Goal: Task Accomplishment & Management: Manage account settings

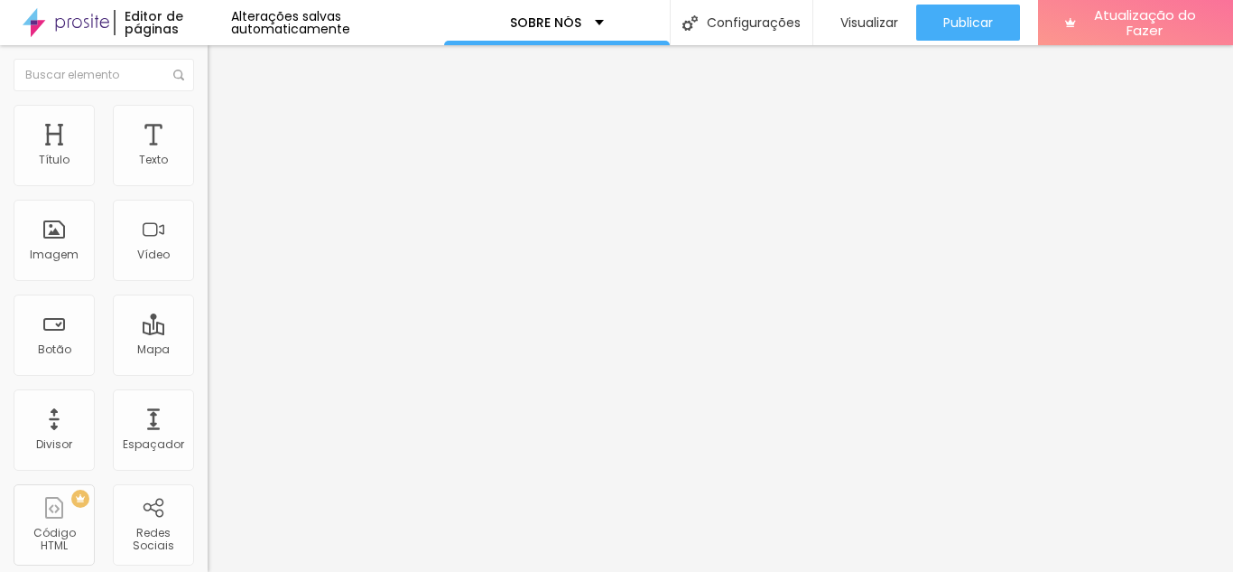
click at [219, 155] on font "Trocar imagem" at bounding box center [263, 147] width 88 height 15
drag, startPoint x: 194, startPoint y: 250, endPoint x: 146, endPoint y: 248, distance: 47.9
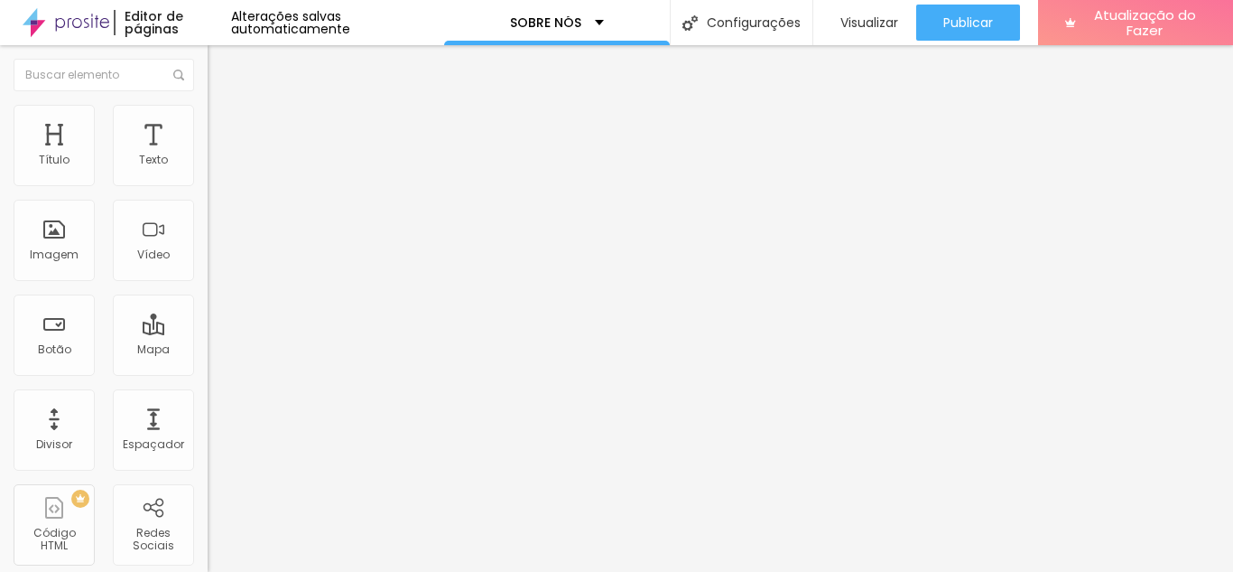
click at [208, 153] on div "Trocar imagem" at bounding box center [312, 147] width 208 height 13
click at [219, 155] on font "Trocar imagem" at bounding box center [263, 147] width 88 height 15
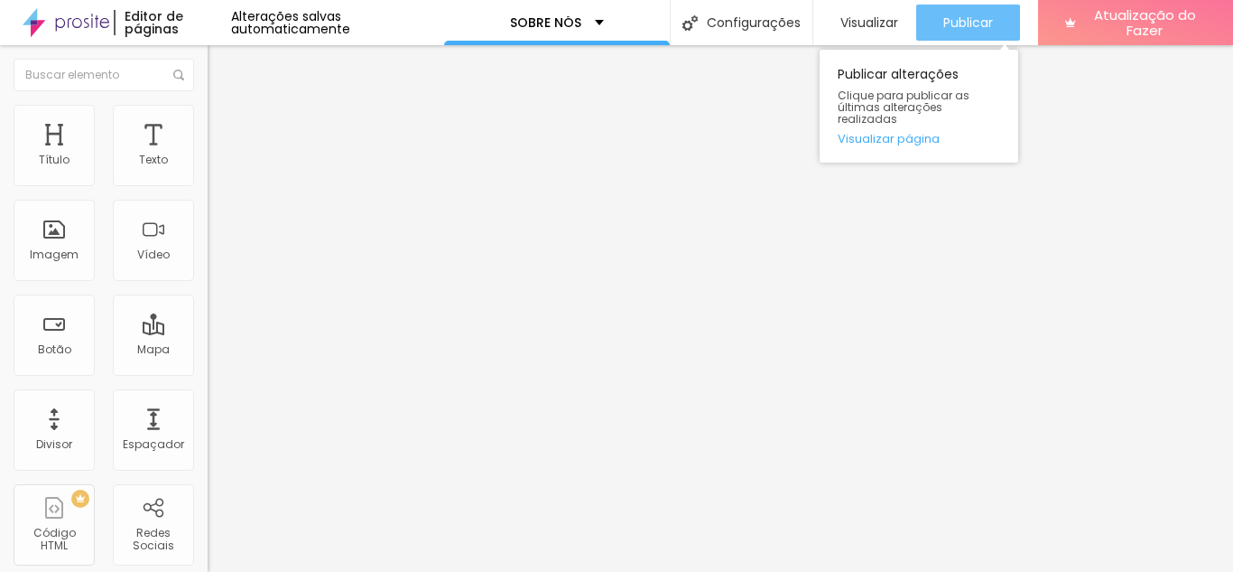
click at [962, 23] on font "Publicar" at bounding box center [969, 23] width 50 height 18
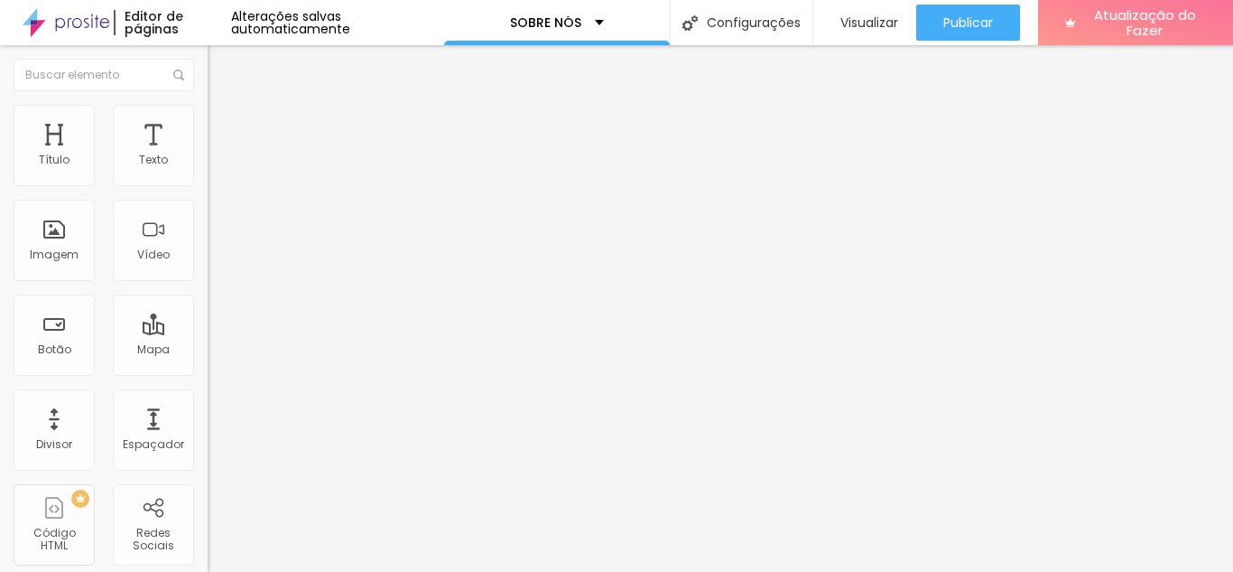
click at [208, 153] on div "Trocar imagem" at bounding box center [312, 147] width 208 height 13
click at [219, 155] on font "Trocar imagem" at bounding box center [263, 147] width 88 height 15
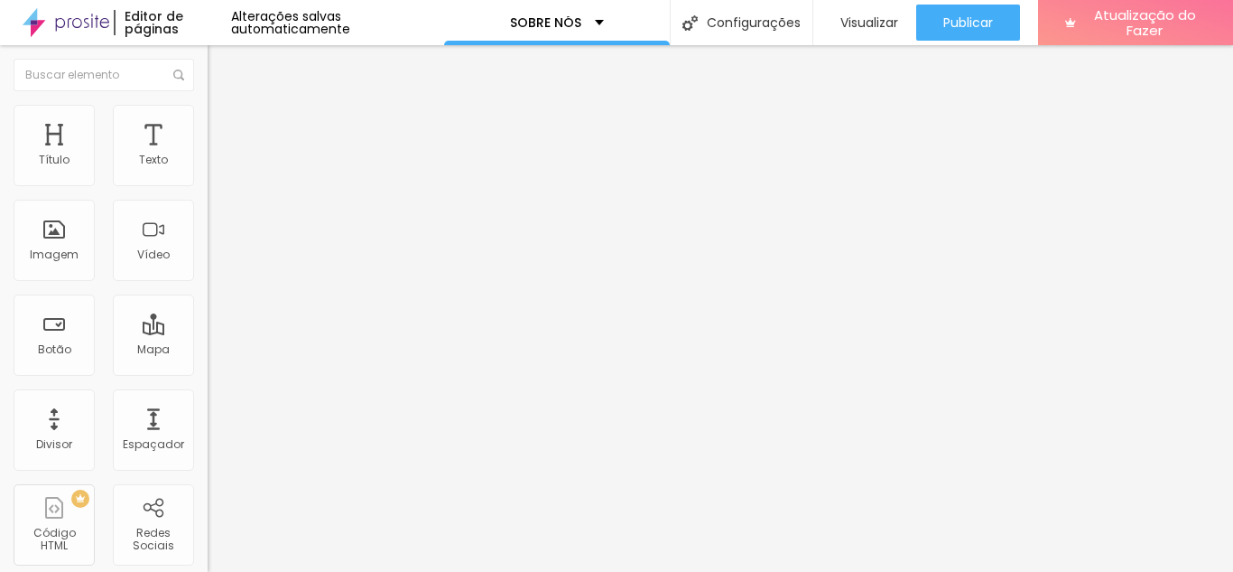
scroll to position [0, 0]
click at [868, 20] on font "Visualizar" at bounding box center [870, 23] width 58 height 18
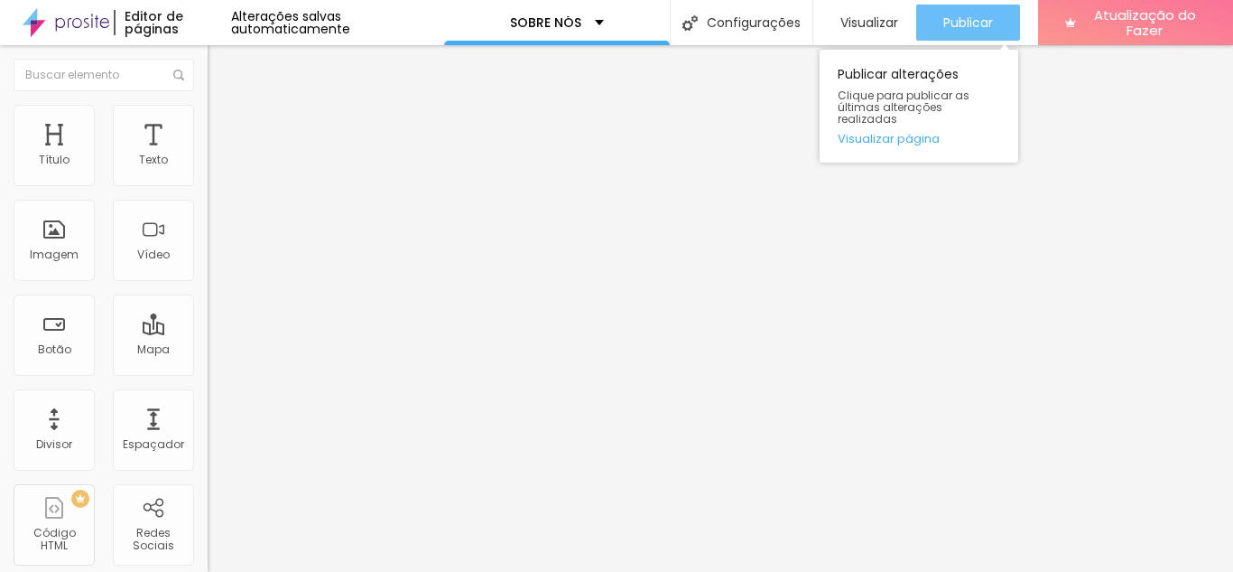
click at [979, 25] on font "Publicar" at bounding box center [969, 23] width 50 height 18
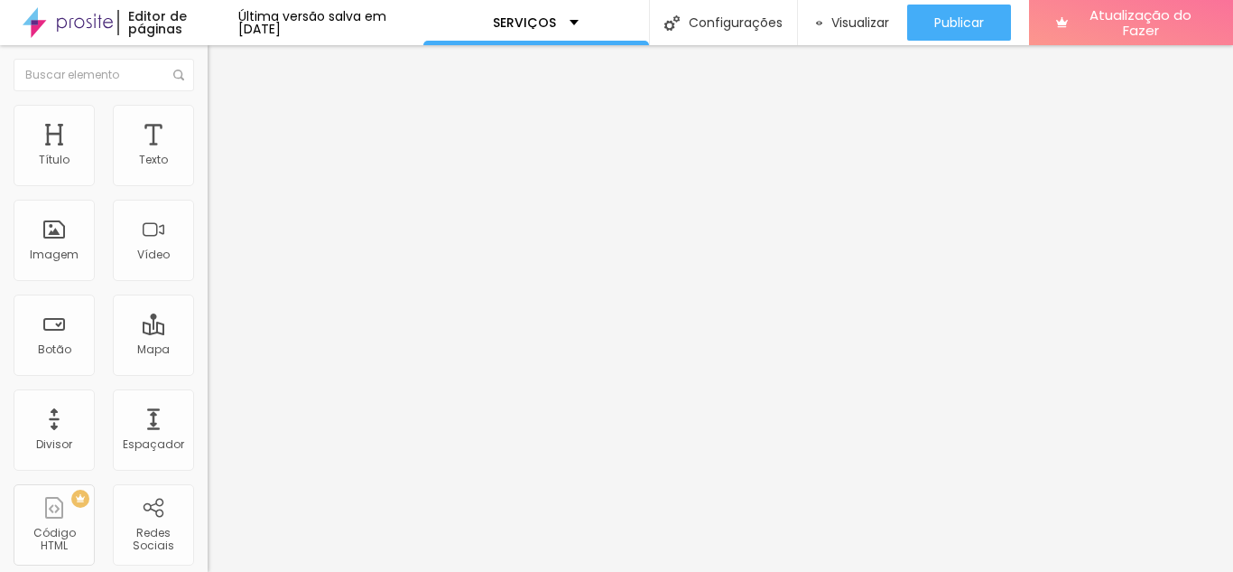
click at [208, 153] on div "Trocar imagem" at bounding box center [312, 147] width 208 height 13
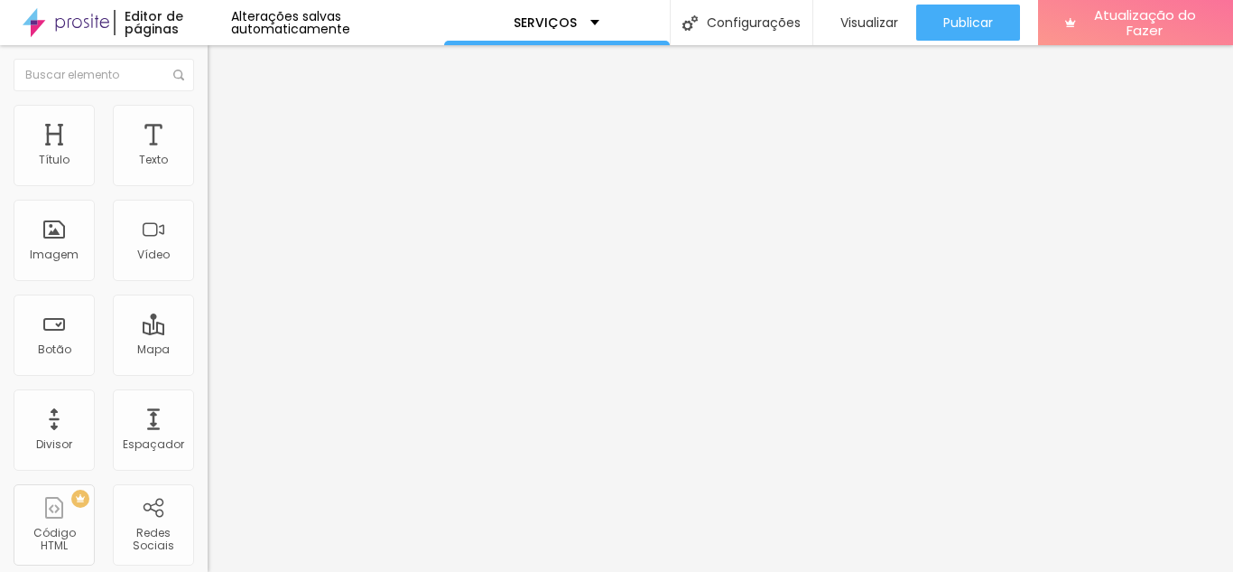
click at [219, 155] on font "Trocar imagem" at bounding box center [263, 147] width 88 height 15
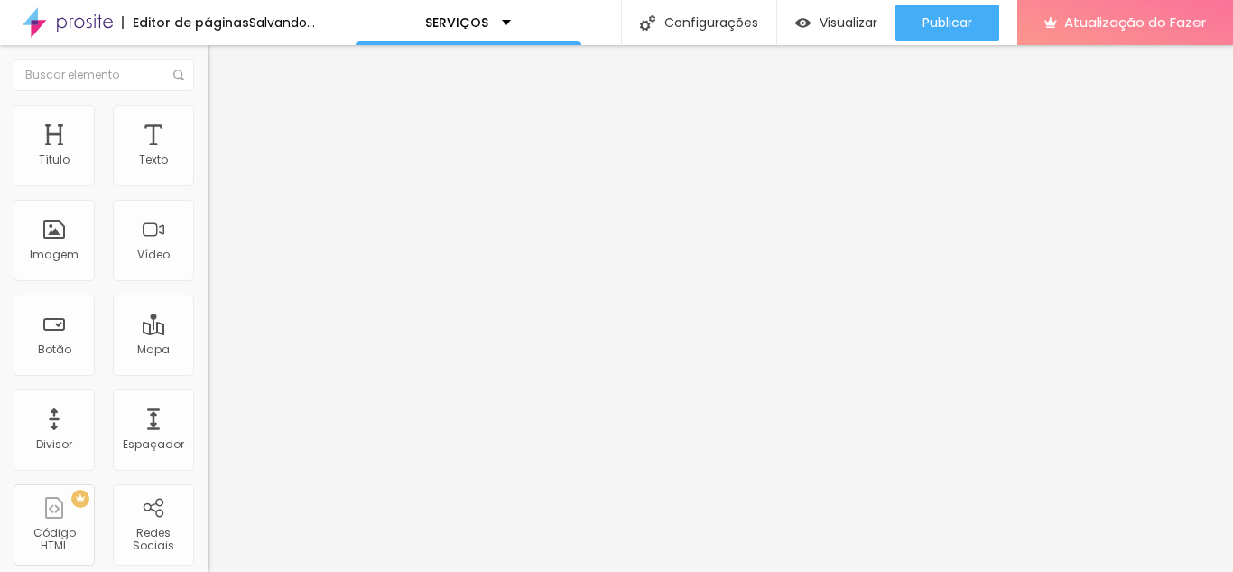
click at [208, 155] on span "Trocar imagem" at bounding box center [257, 147] width 98 height 15
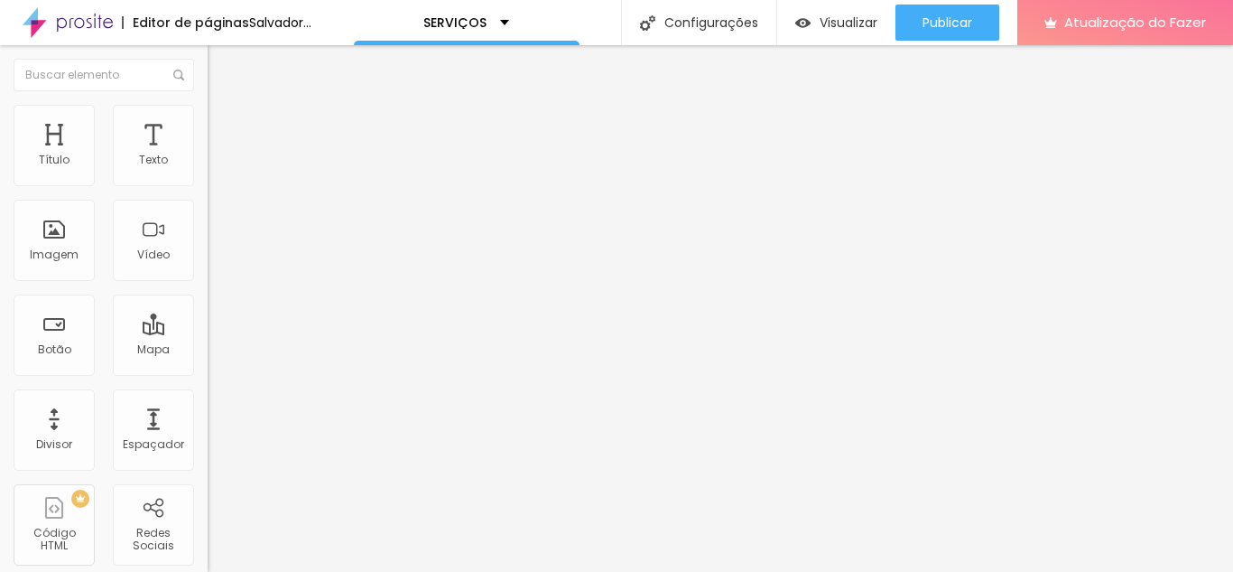
click at [219, 155] on font "Trocar imagem" at bounding box center [263, 147] width 88 height 15
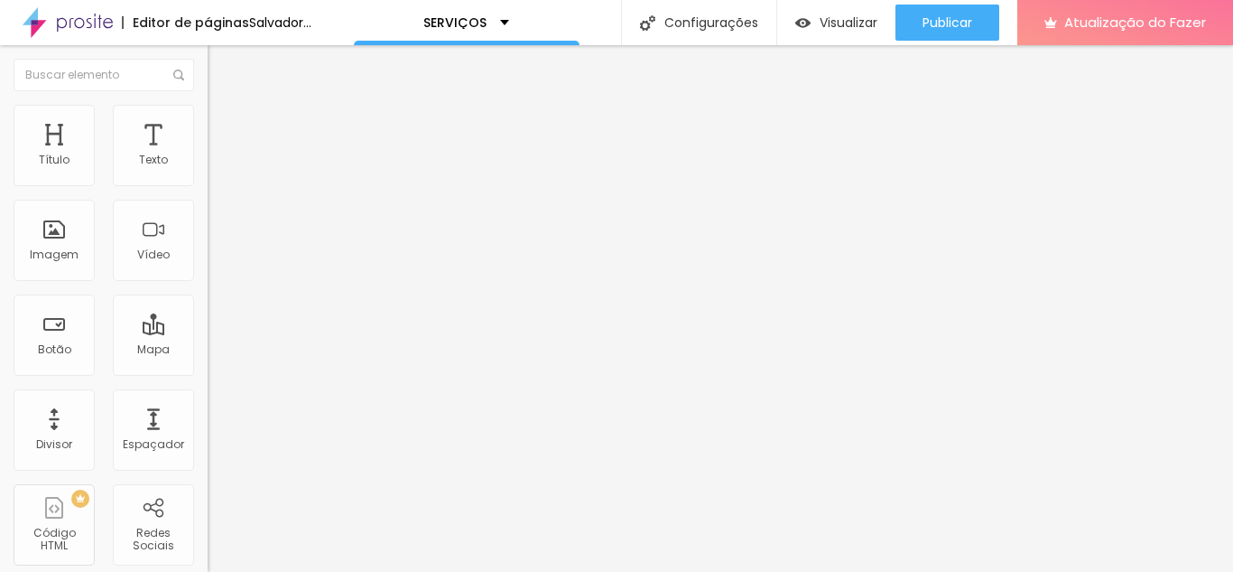
click at [219, 155] on font "Trocar imagem" at bounding box center [263, 147] width 88 height 15
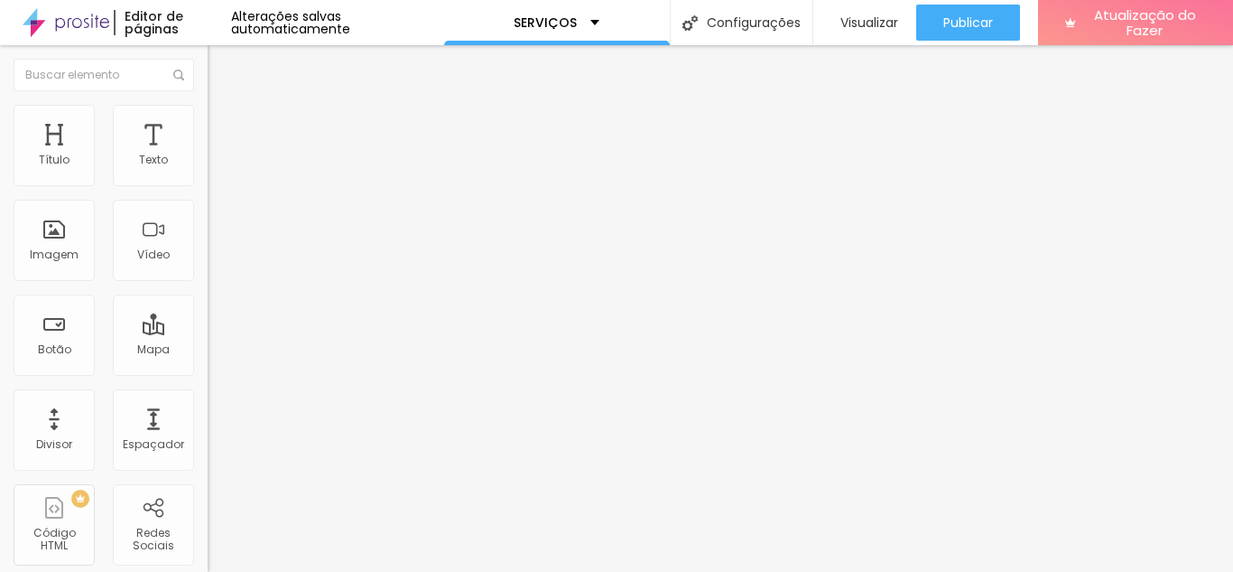
click at [219, 155] on font "Trocar imagem" at bounding box center [263, 147] width 88 height 15
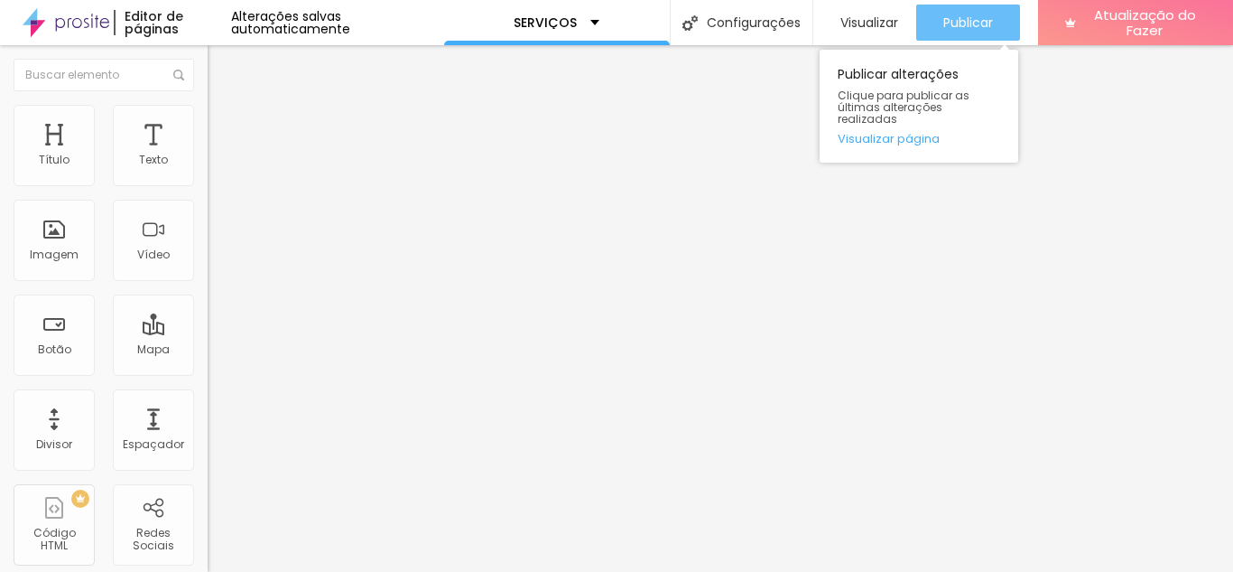
click at [957, 26] on font "Publicar" at bounding box center [969, 23] width 50 height 18
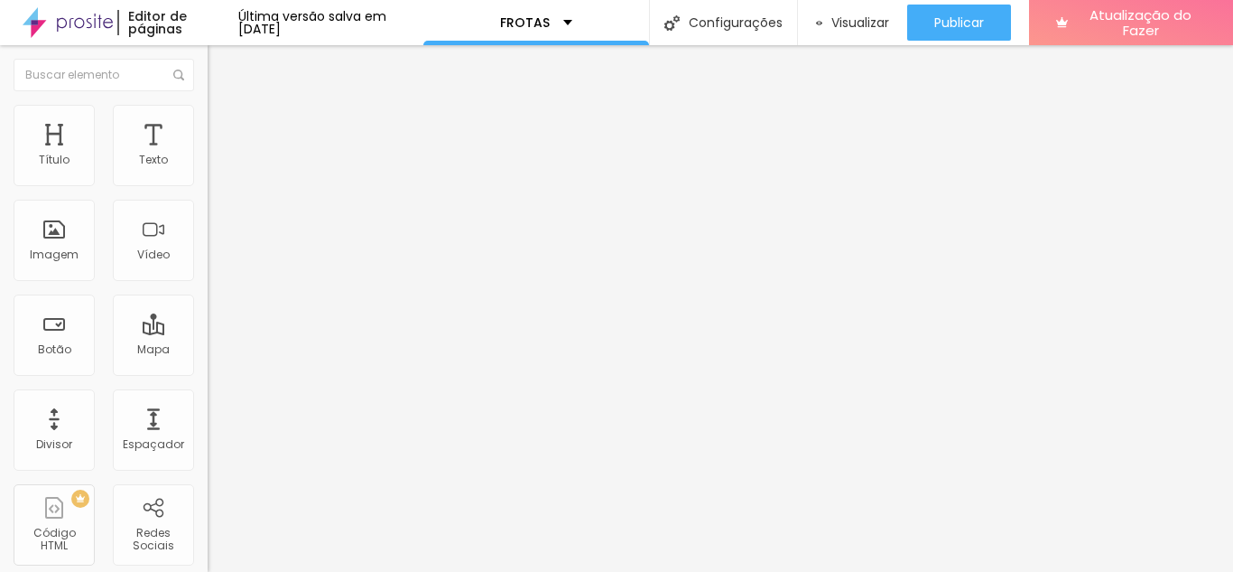
click at [219, 155] on font "Trocar imagem" at bounding box center [263, 147] width 88 height 15
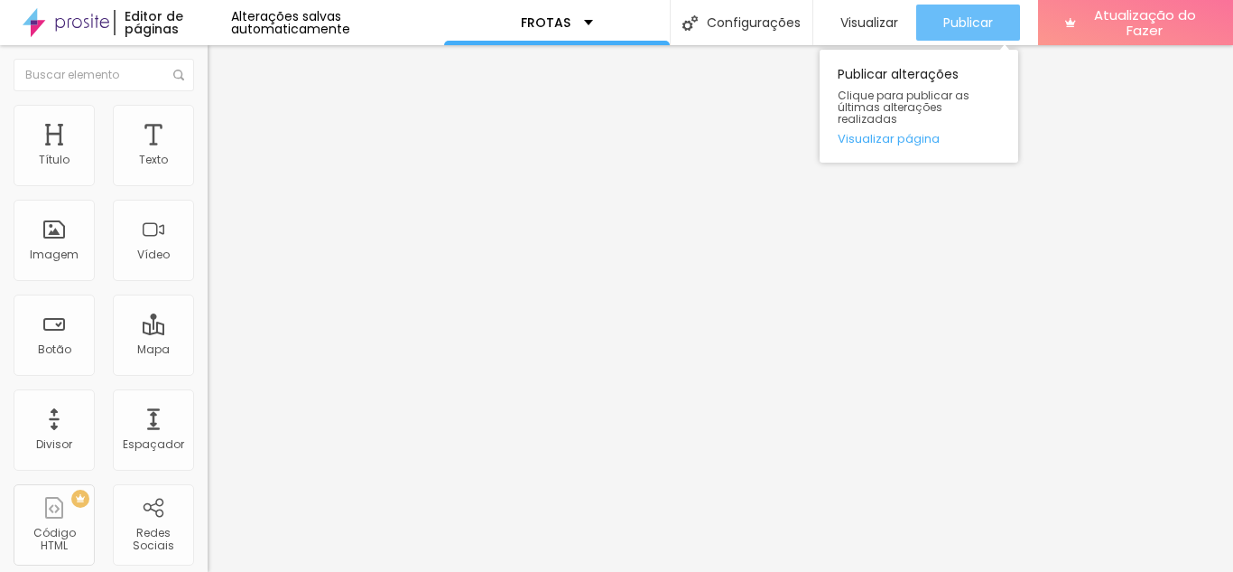
click at [956, 23] on font "Publicar" at bounding box center [969, 23] width 50 height 18
click at [957, 27] on font "Publicar" at bounding box center [969, 23] width 50 height 18
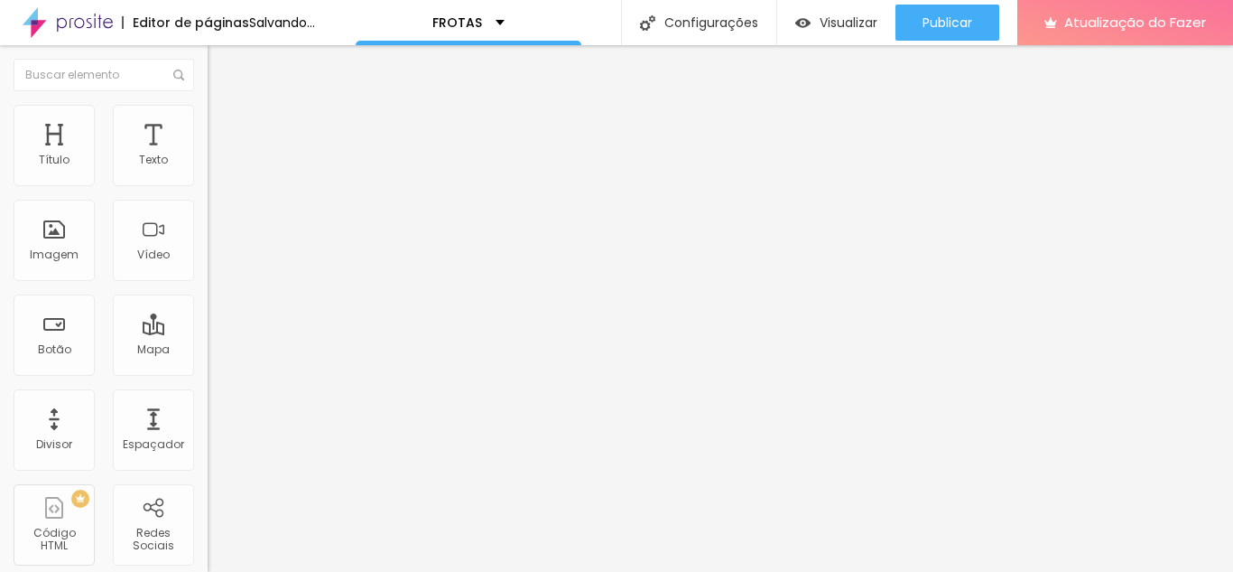
click at [219, 155] on font "Trocar imagem" at bounding box center [263, 147] width 88 height 15
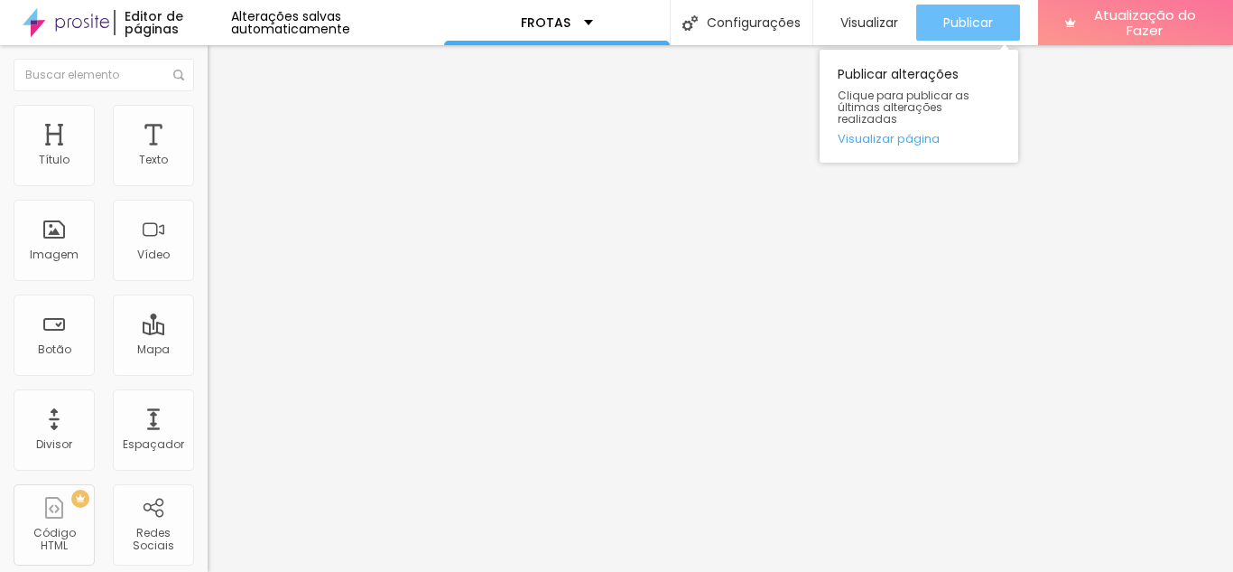
click at [967, 23] on font "Publicar" at bounding box center [969, 23] width 50 height 18
click at [958, 23] on font "Publicar" at bounding box center [969, 23] width 50 height 18
